Goal: Task Accomplishment & Management: Use online tool/utility

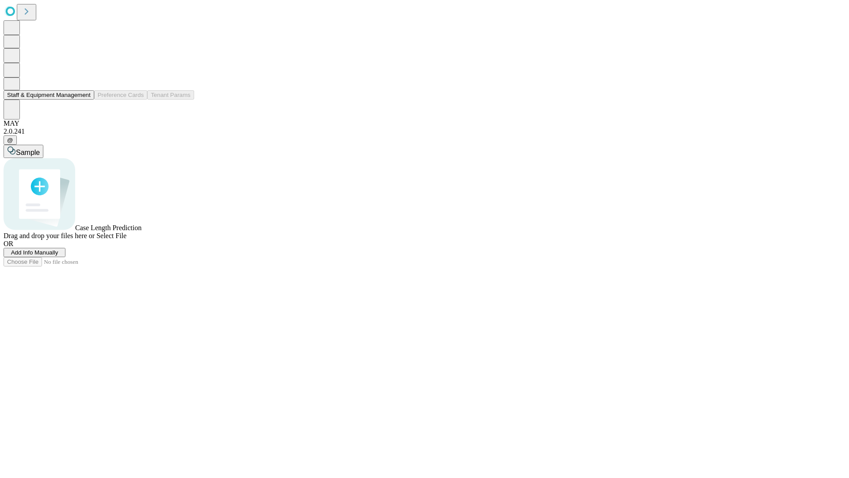
click at [84, 100] on button "Staff & Equipment Management" at bounding box center [49, 94] width 91 height 9
